Goal: Information Seeking & Learning: Understand process/instructions

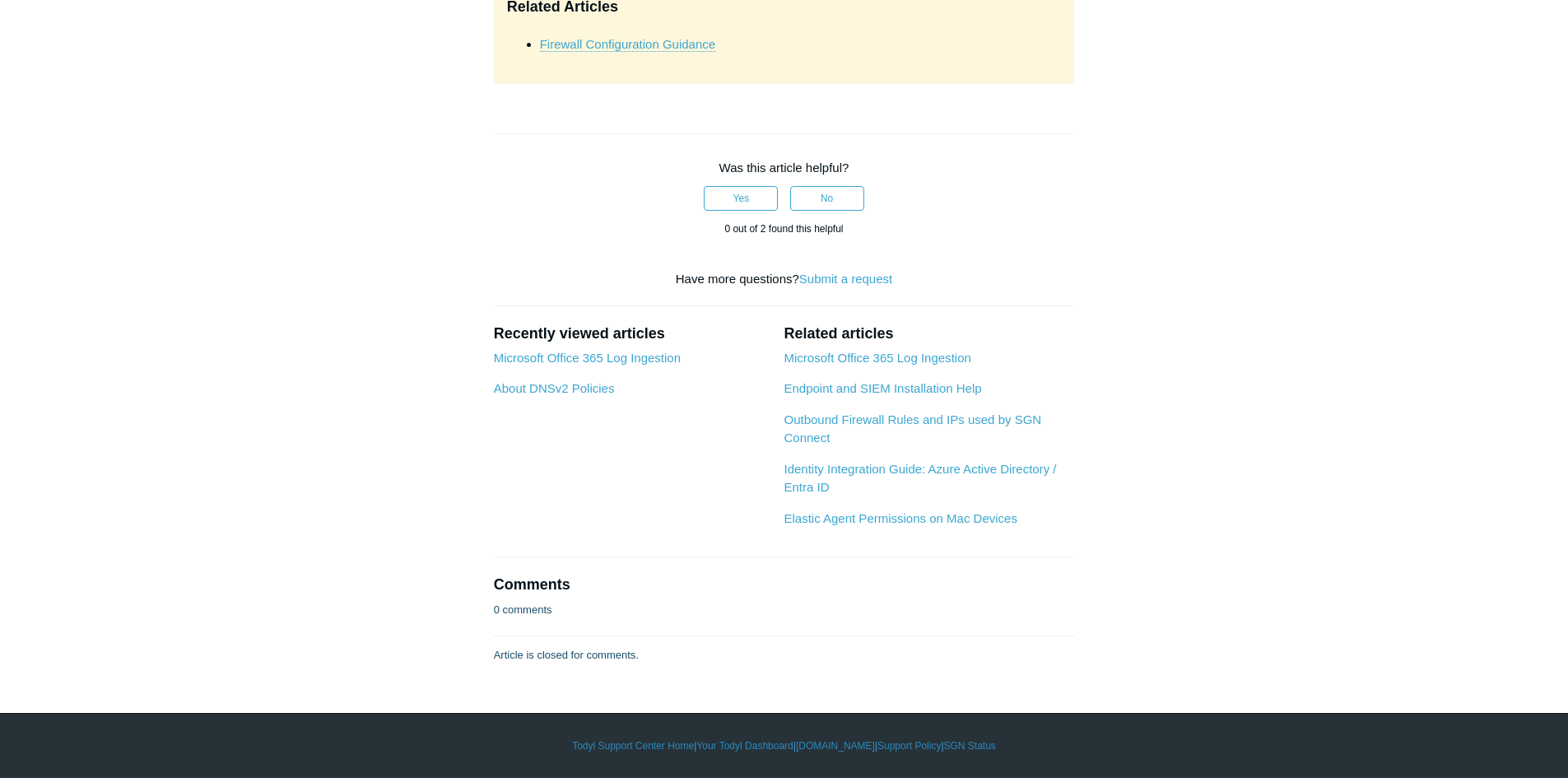
scroll to position [7737, 0]
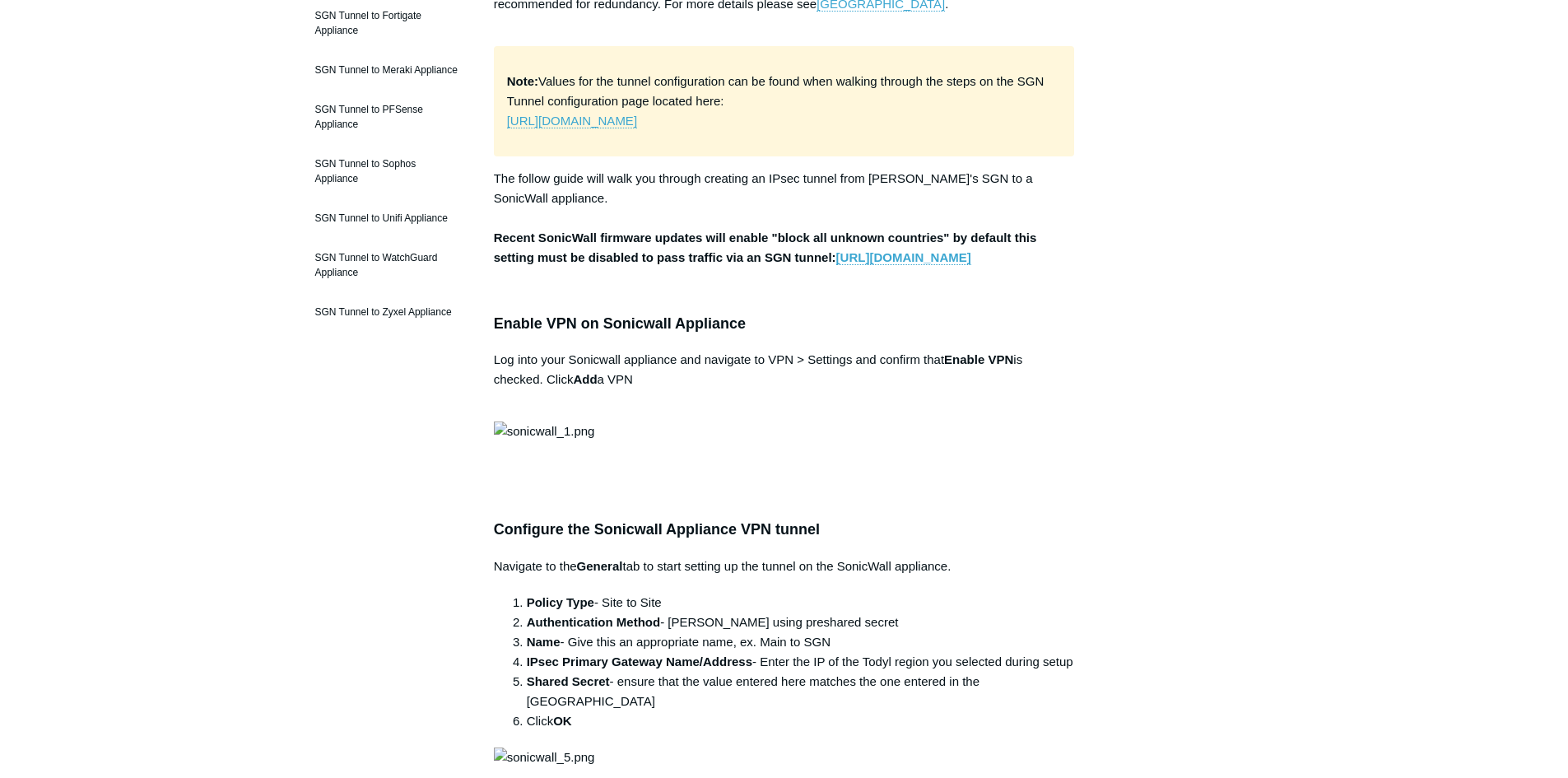
scroll to position [494, 0]
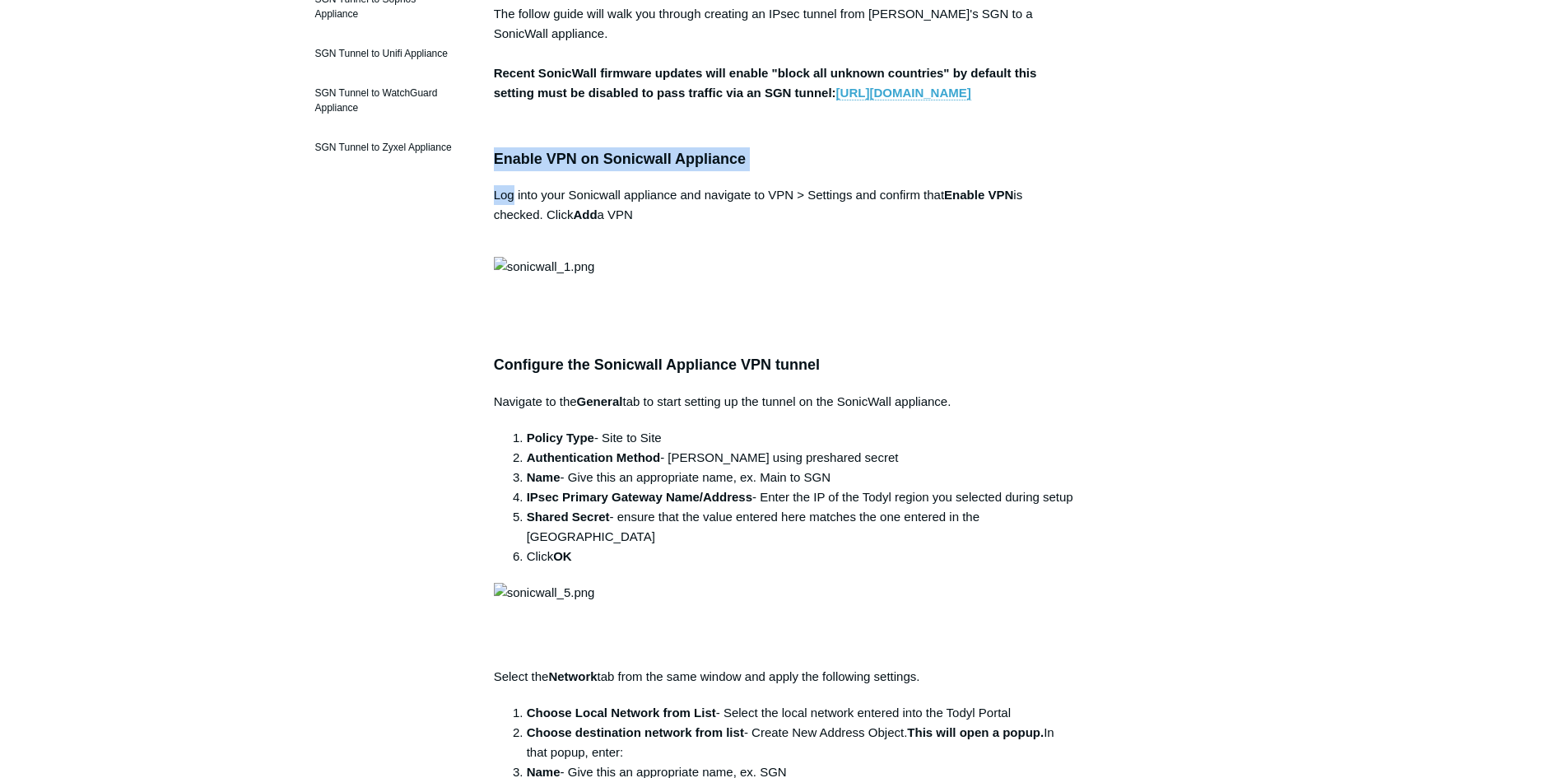
drag, startPoint x: 512, startPoint y: 215, endPoint x: 491, endPoint y: 204, distance: 23.7
click at [552, 171] on h3 "Enable VPN on Sonicwall Appliance" at bounding box center [784, 159] width 581 height 24
drag, startPoint x: 801, startPoint y: 192, endPoint x: 504, endPoint y: 203, distance: 297.2
click at [504, 171] on h3 "Enable VPN on Sonicwall Appliance" at bounding box center [784, 159] width 581 height 24
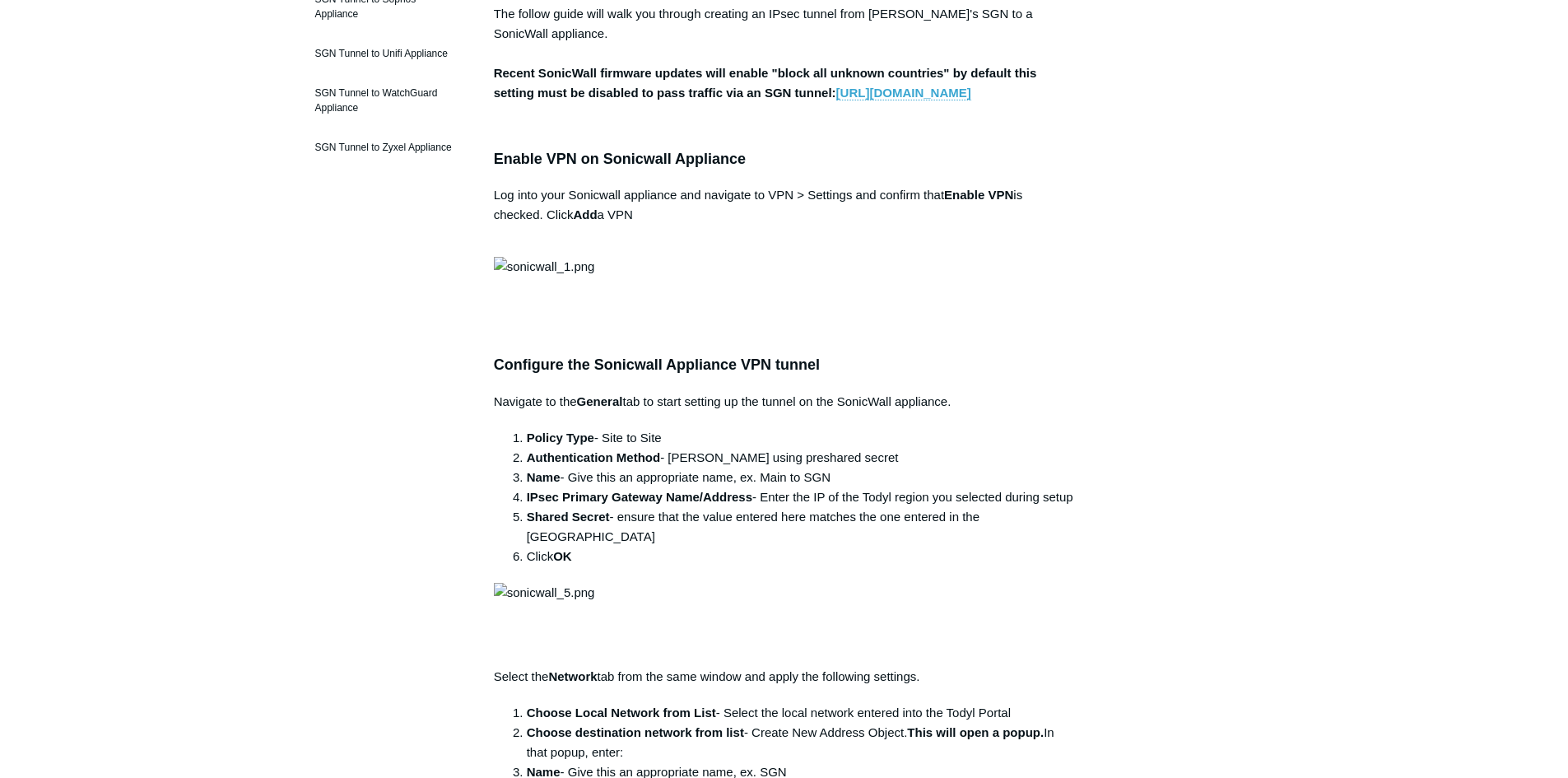
drag, startPoint x: 562, startPoint y: 241, endPoint x: 1031, endPoint y: 224, distance: 469.3
click at [1049, 244] on p "Log into your Sonicwall appliance and navigate to VPN > Settings and confirm th…" at bounding box center [784, 215] width 581 height 60
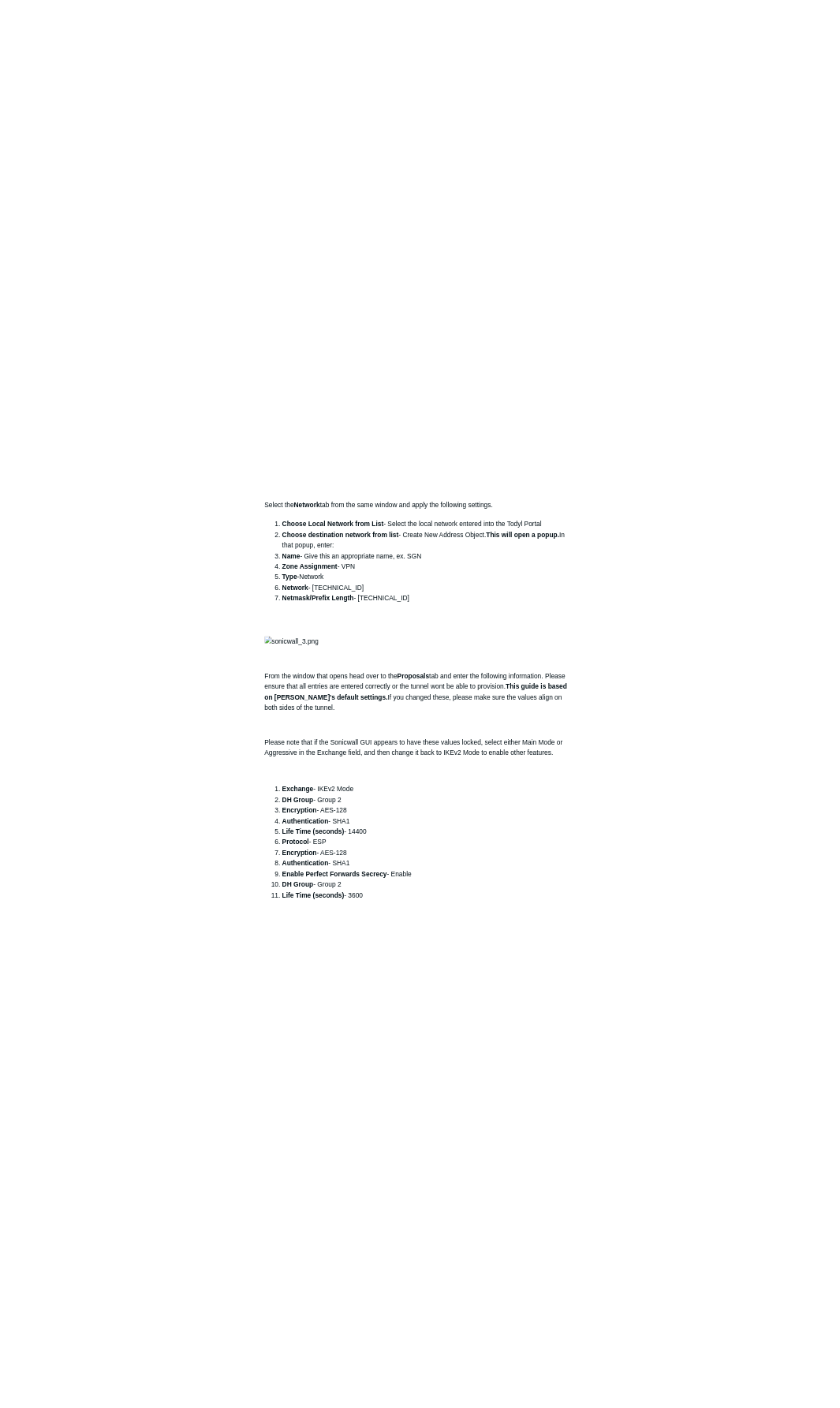
scroll to position [1183, 0]
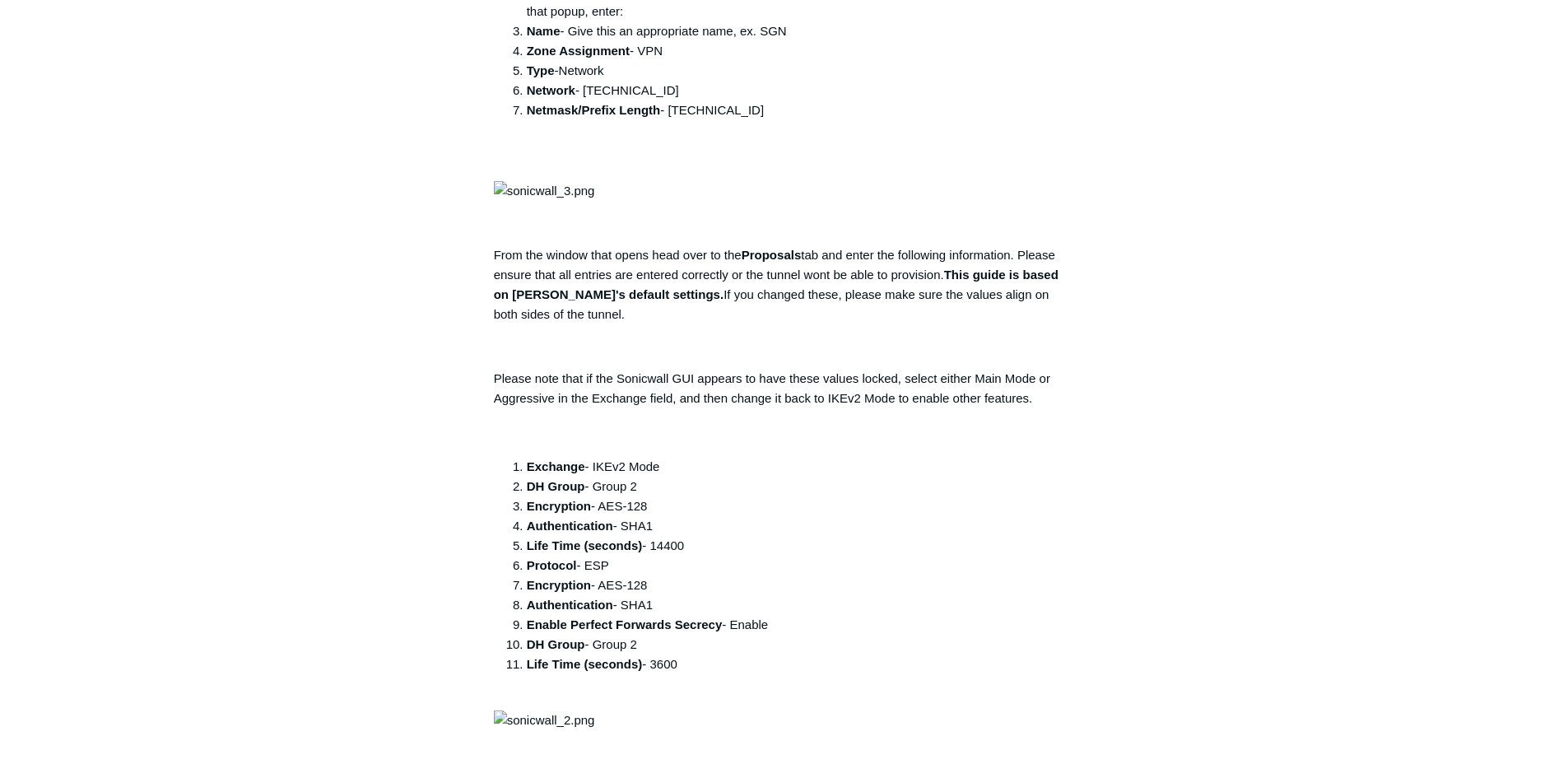
drag, startPoint x: 734, startPoint y: 158, endPoint x: 817, endPoint y: 160, distance: 83.0
drag, startPoint x: 756, startPoint y: 162, endPoint x: 1066, endPoint y: 154, distance: 310.1
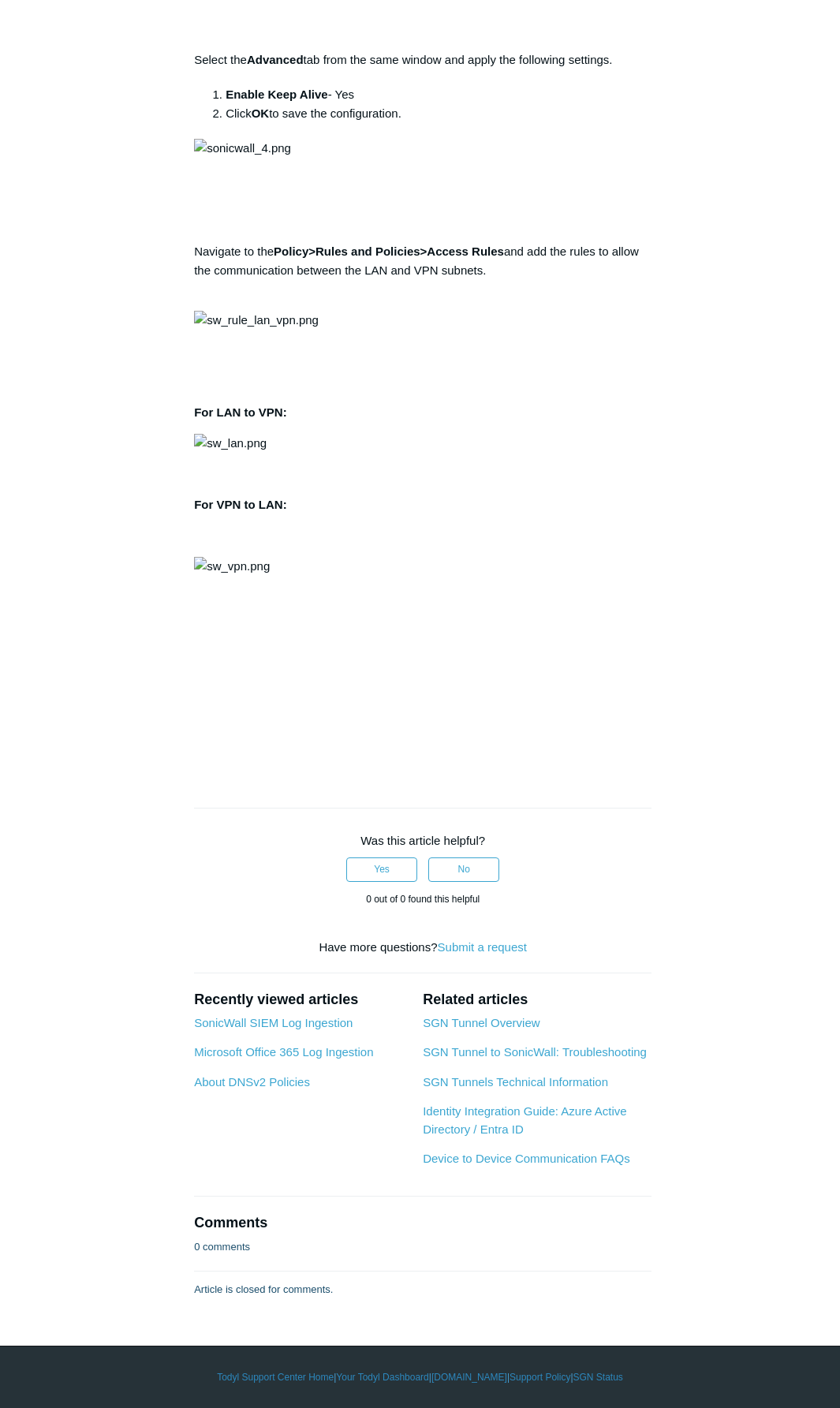
scroll to position [2997, 0]
